Goal: Task Accomplishment & Management: Use online tool/utility

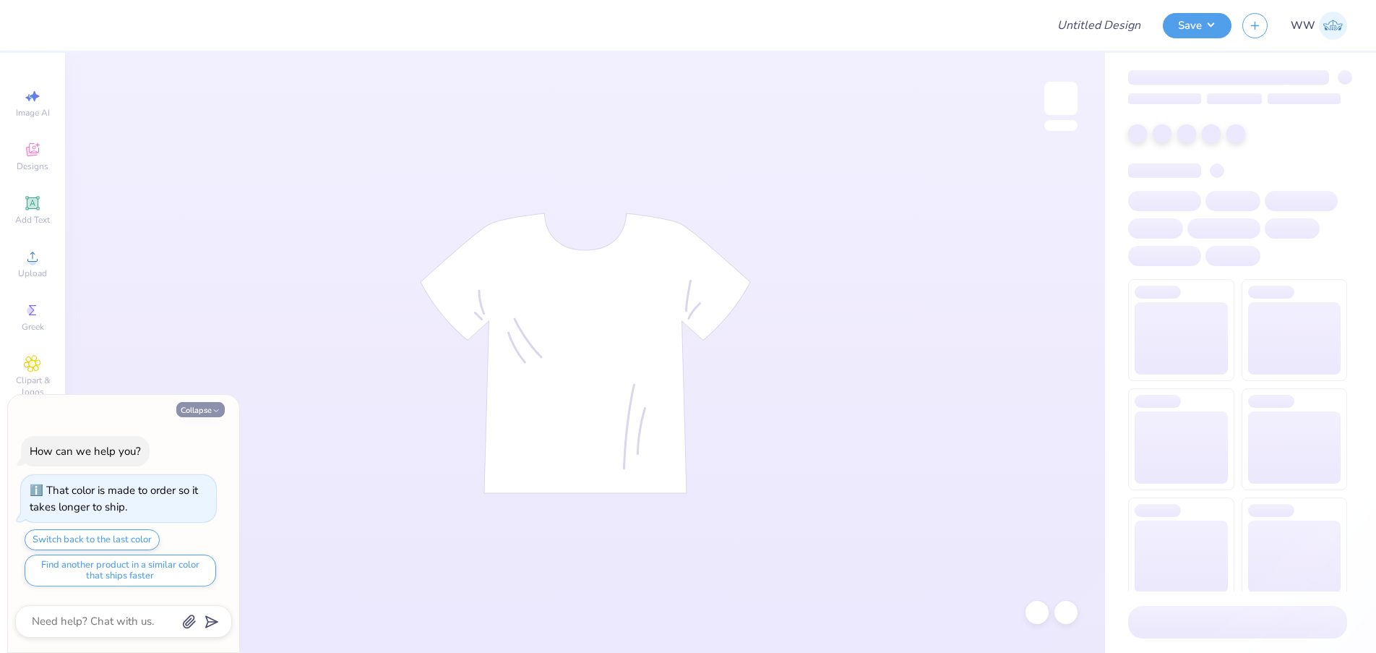
click at [207, 409] on button "Collapse" at bounding box center [200, 409] width 48 height 15
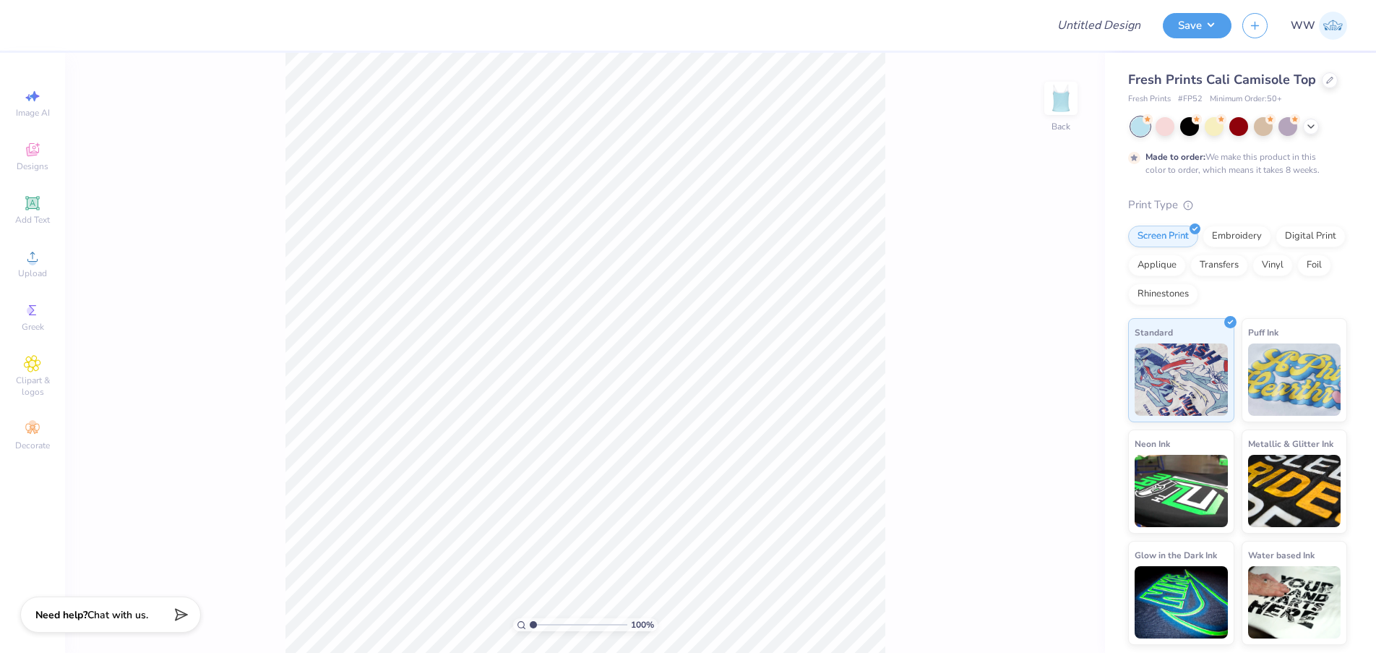
type textarea "x"
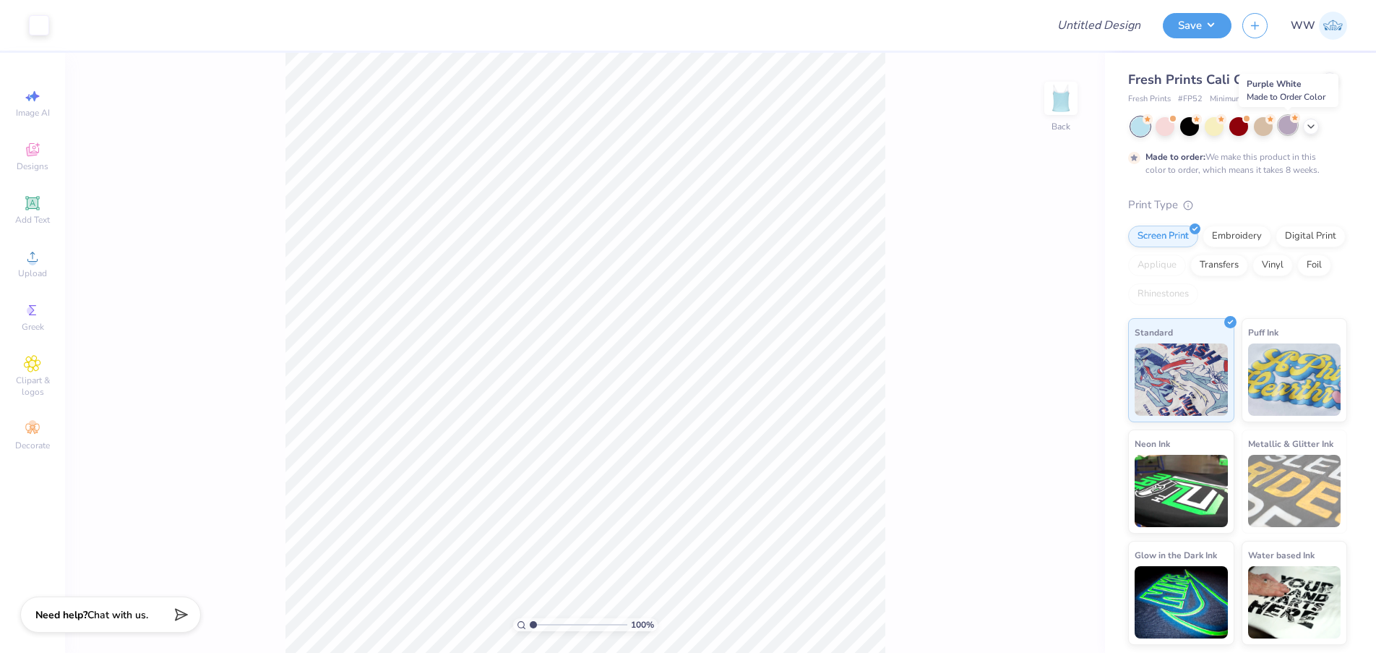
click at [1292, 128] on div at bounding box center [1288, 125] width 19 height 19
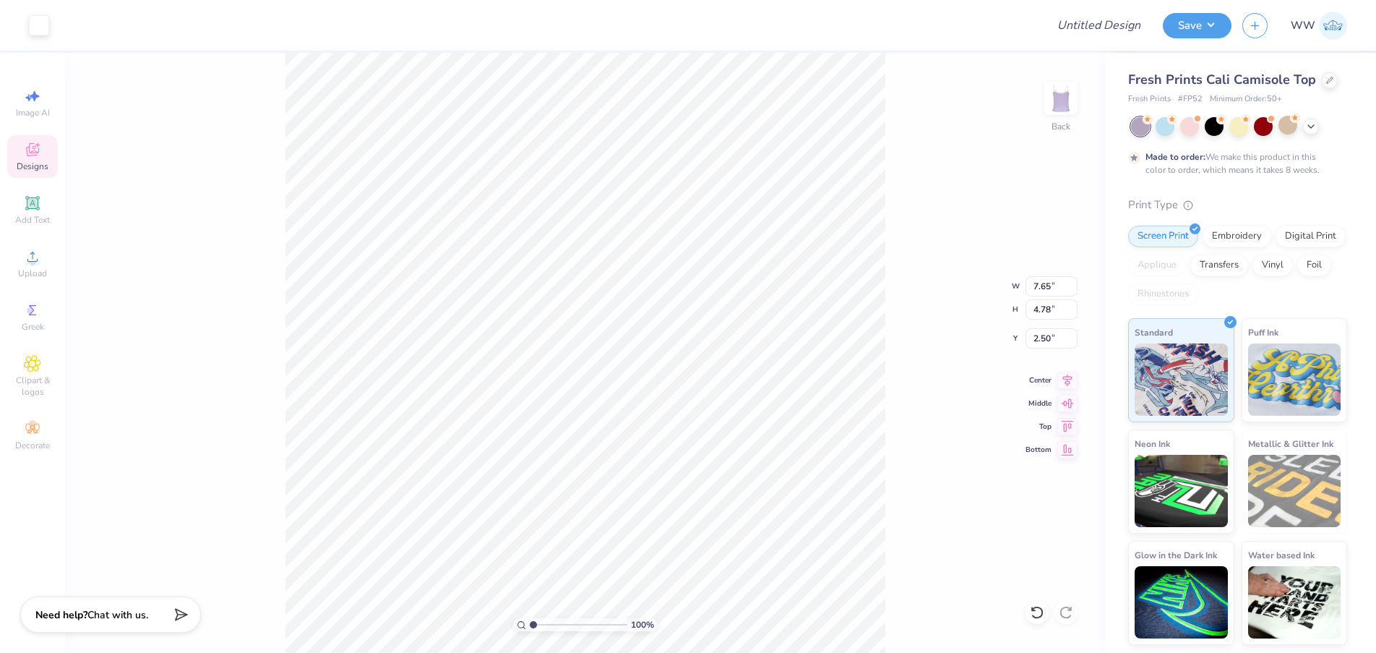
type input "7.65"
type input "4.78"
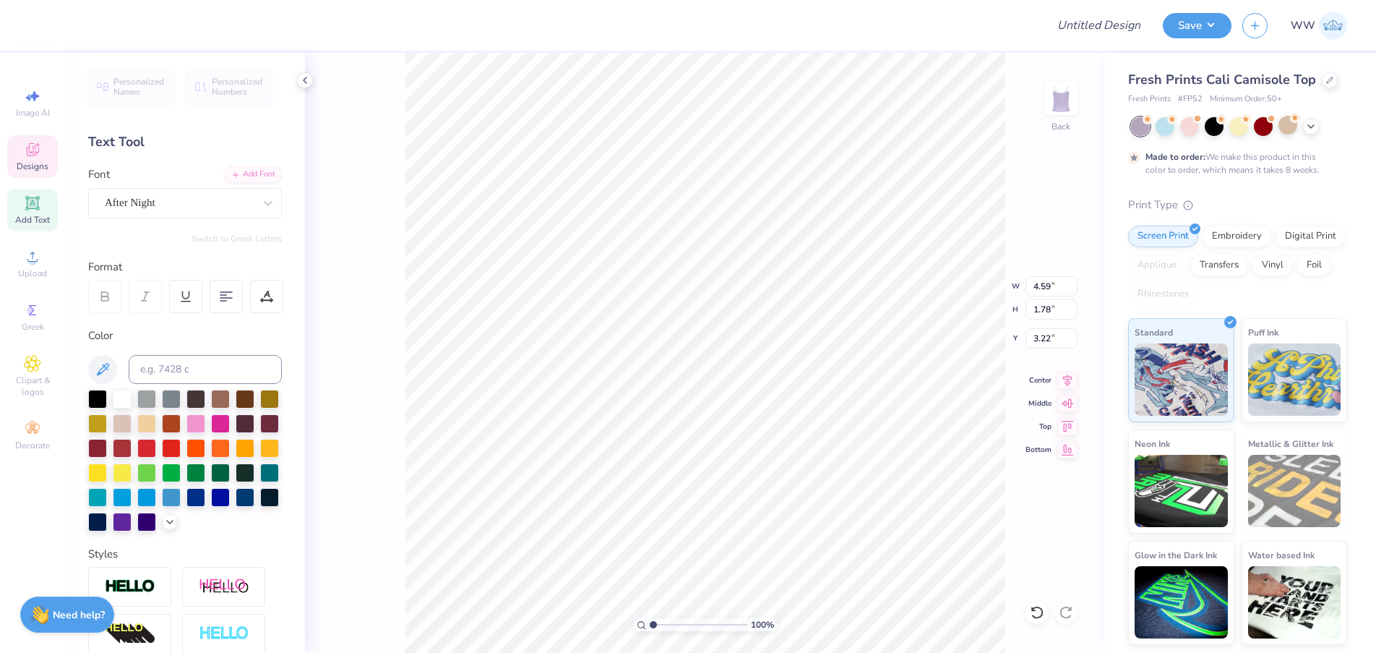
scroll to position [12, 1]
type textarea "Pi Phi"
type input "3.86"
type input "3.48"
click at [41, 25] on div at bounding box center [39, 24] width 20 height 20
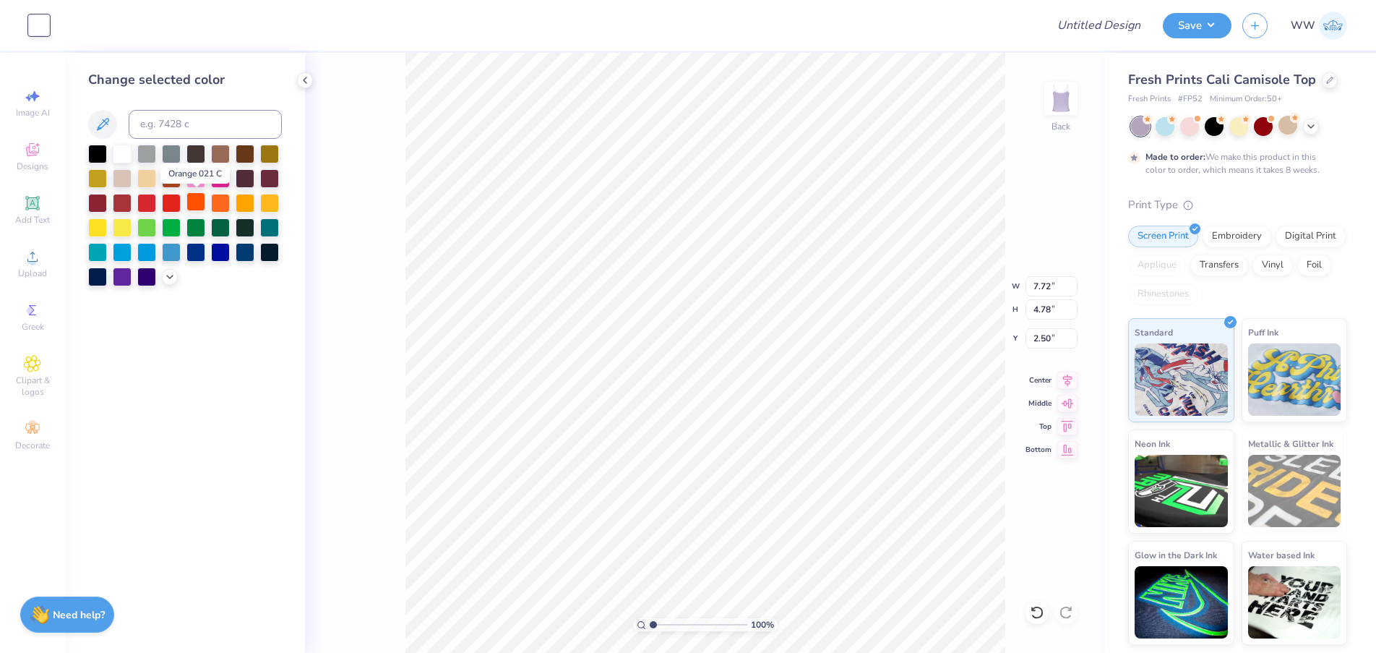
click at [186, 206] on div at bounding box center [195, 201] width 19 height 19
click at [127, 150] on div at bounding box center [122, 152] width 19 height 19
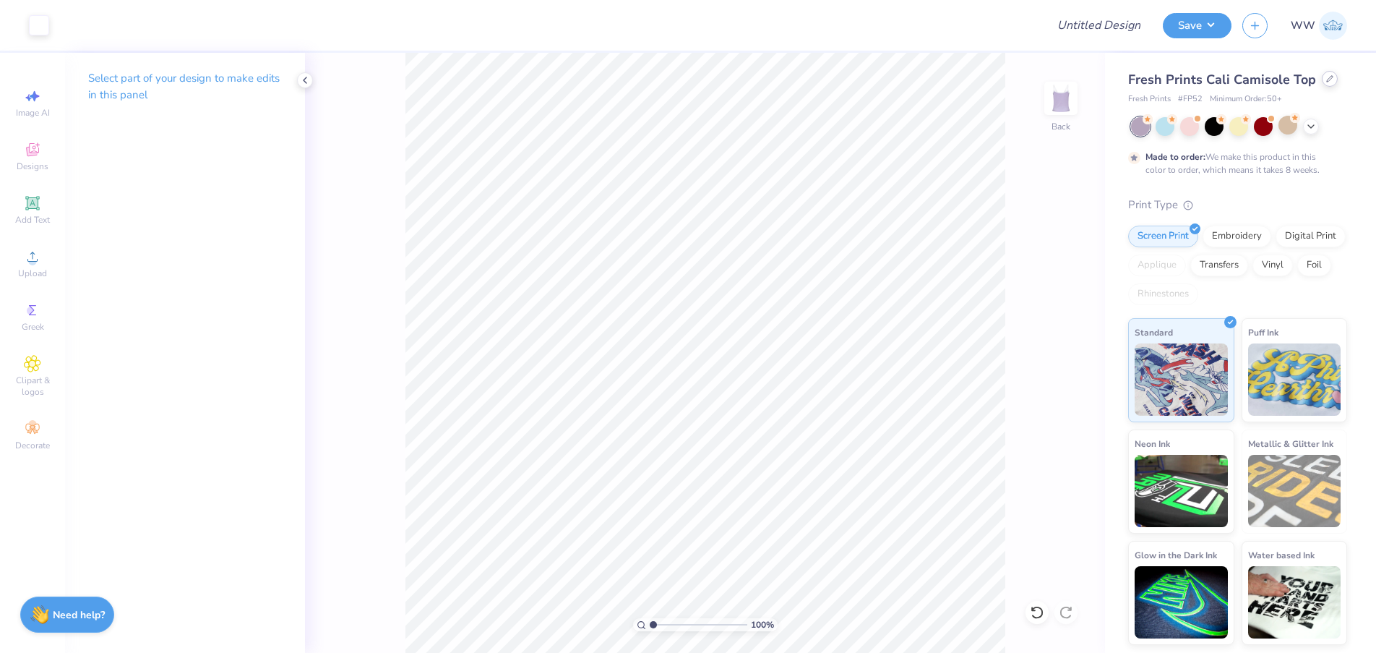
click at [1327, 82] on div at bounding box center [1330, 79] width 16 height 16
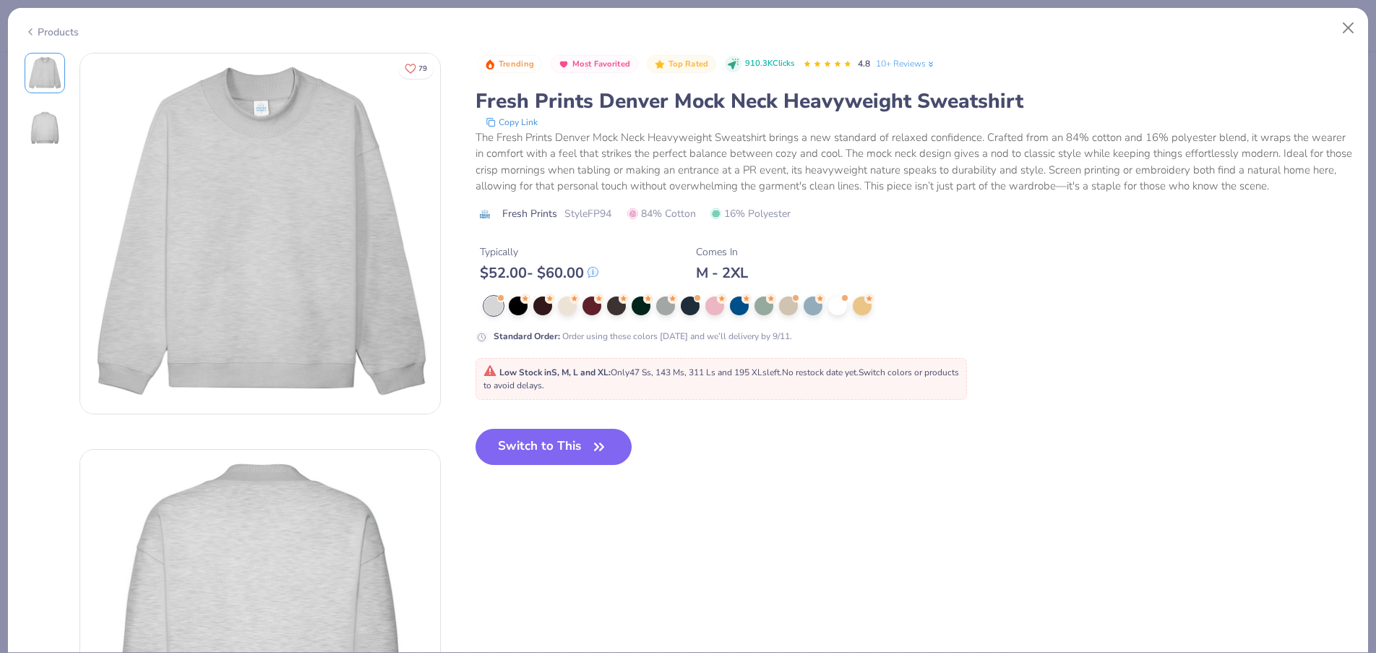
click at [583, 386] on div "Low Stock in S, M, L and XL : Only 47 Ss, 143 Ms, 311 Ls and 195 XLs left. No r…" at bounding box center [722, 379] width 476 height 26
click at [573, 472] on div "Switch to This" at bounding box center [554, 458] width 157 height 59
click at [576, 462] on button "Switch to This" at bounding box center [554, 447] width 157 height 36
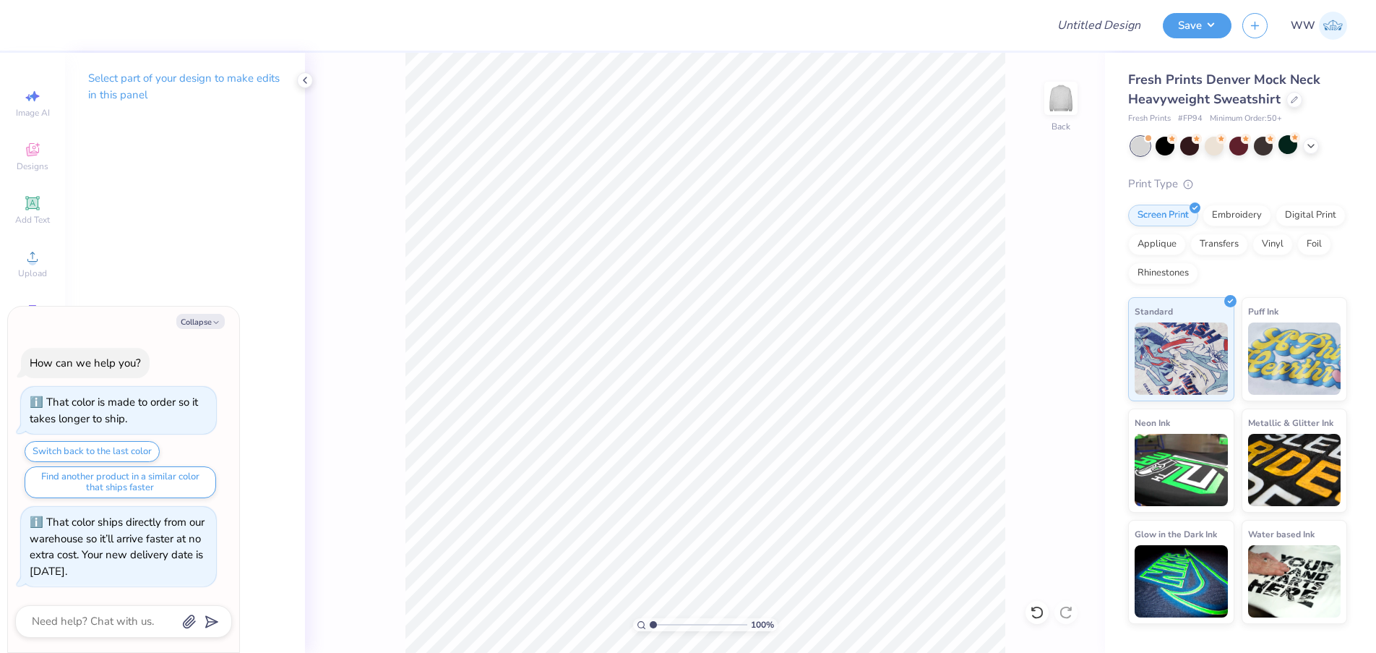
type textarea "x"
